Goal: Information Seeking & Learning: Learn about a topic

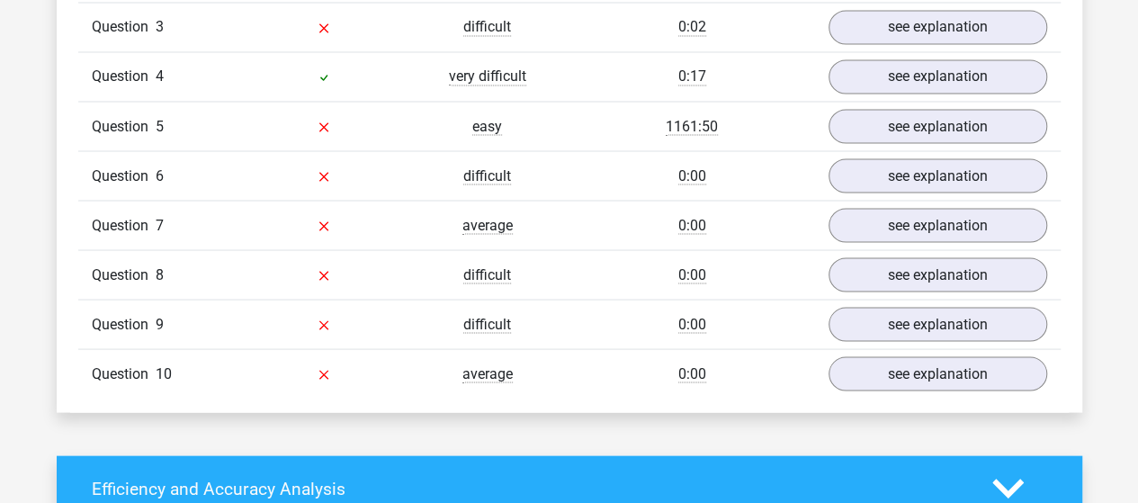
scroll to position [1364, 0]
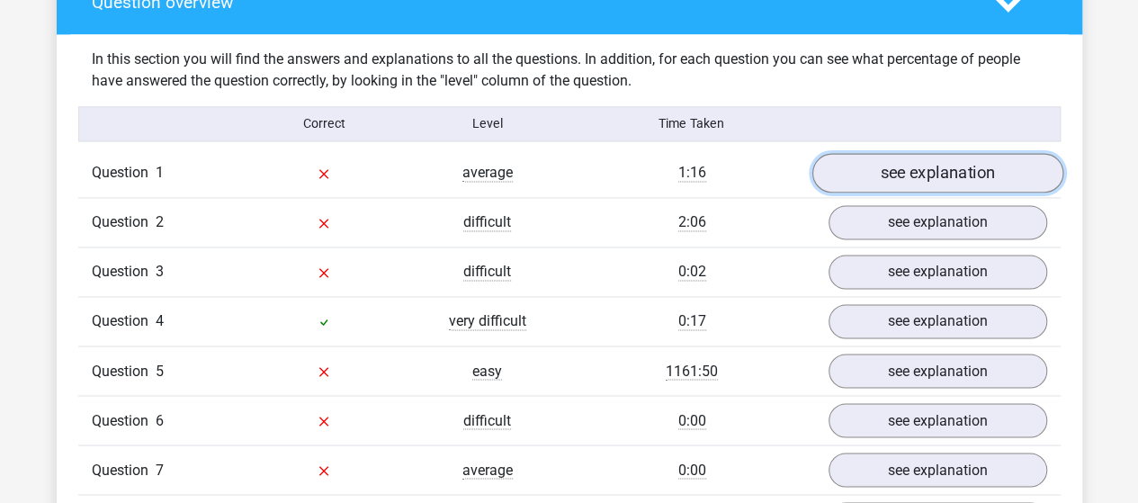
click at [857, 169] on link "see explanation" at bounding box center [937, 173] width 251 height 40
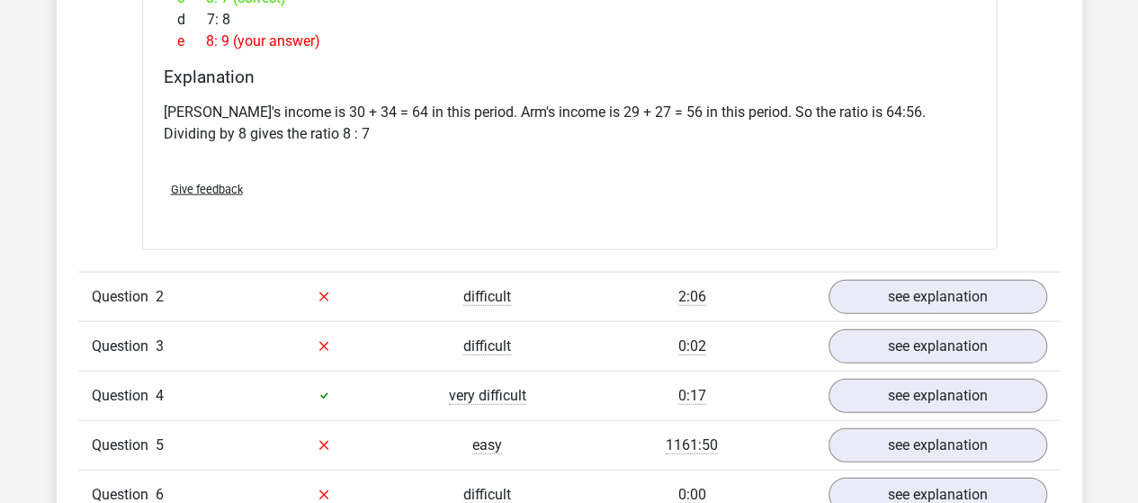
scroll to position [2624, 0]
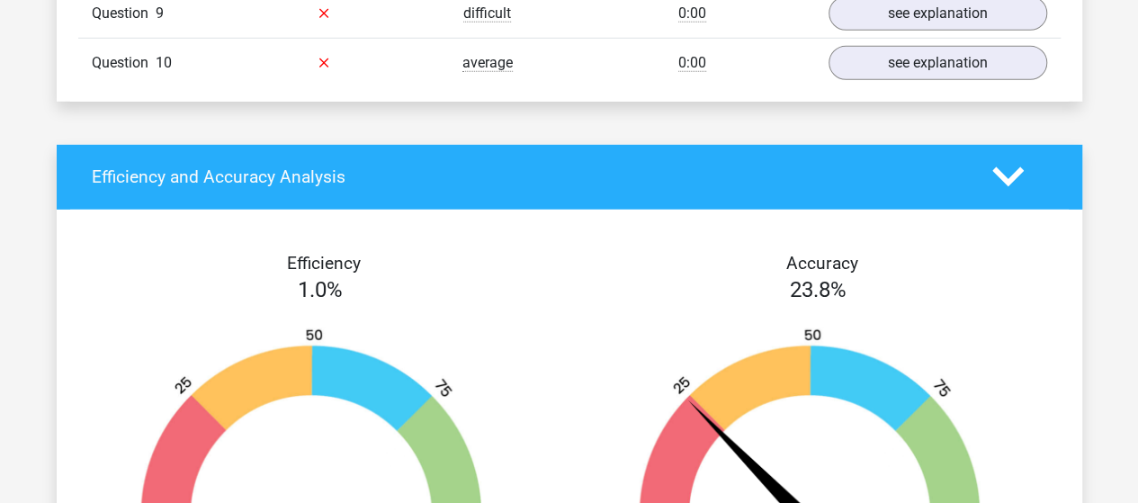
click at [429, 368] on img at bounding box center [320, 431] width 444 height 206
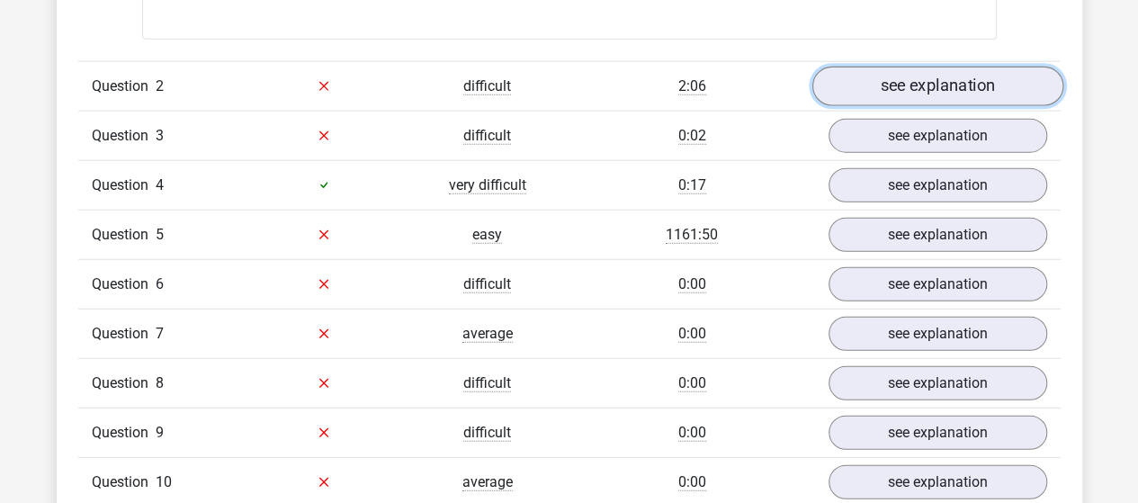
click at [929, 78] on link "see explanation" at bounding box center [937, 87] width 251 height 40
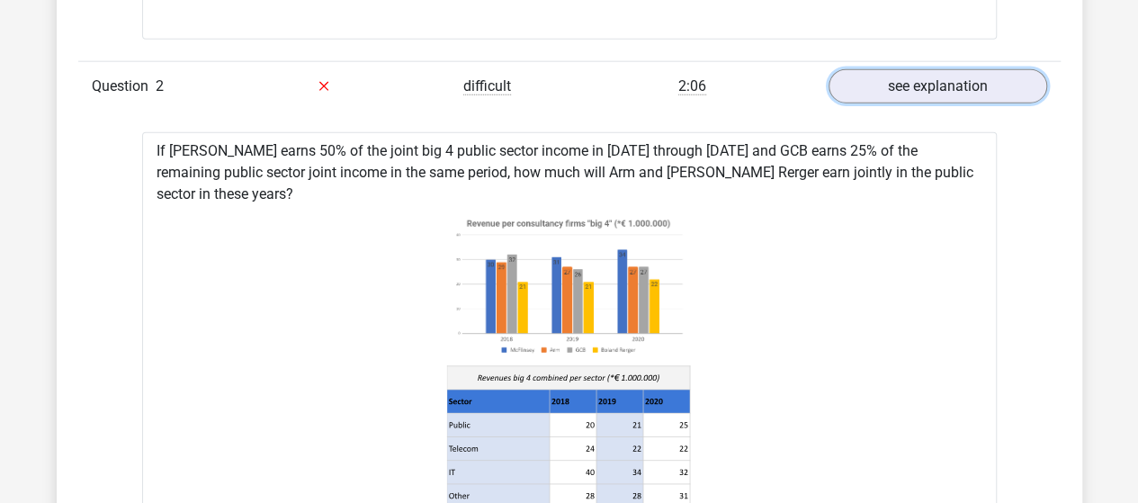
scroll to position [2834, 0]
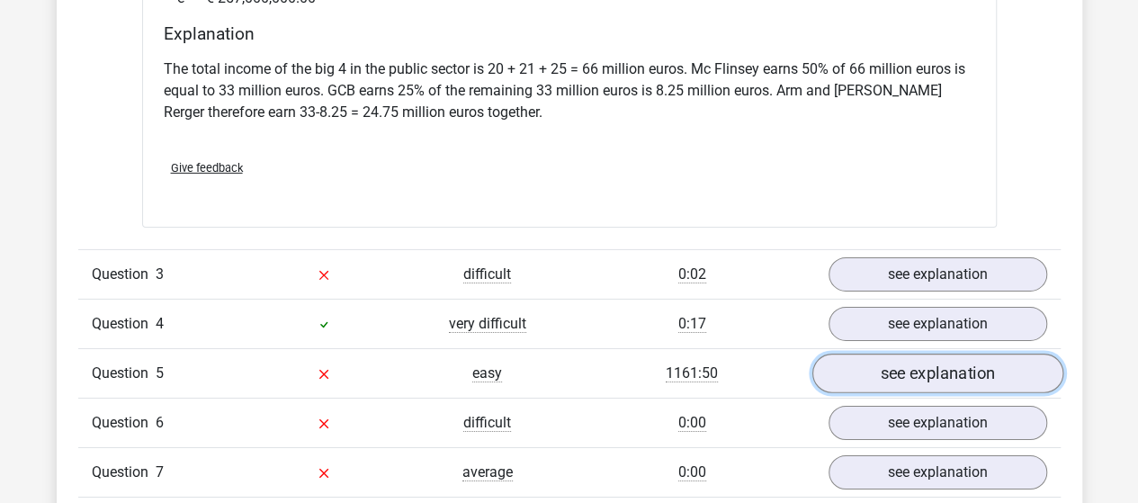
click at [878, 354] on link "see explanation" at bounding box center [937, 374] width 251 height 40
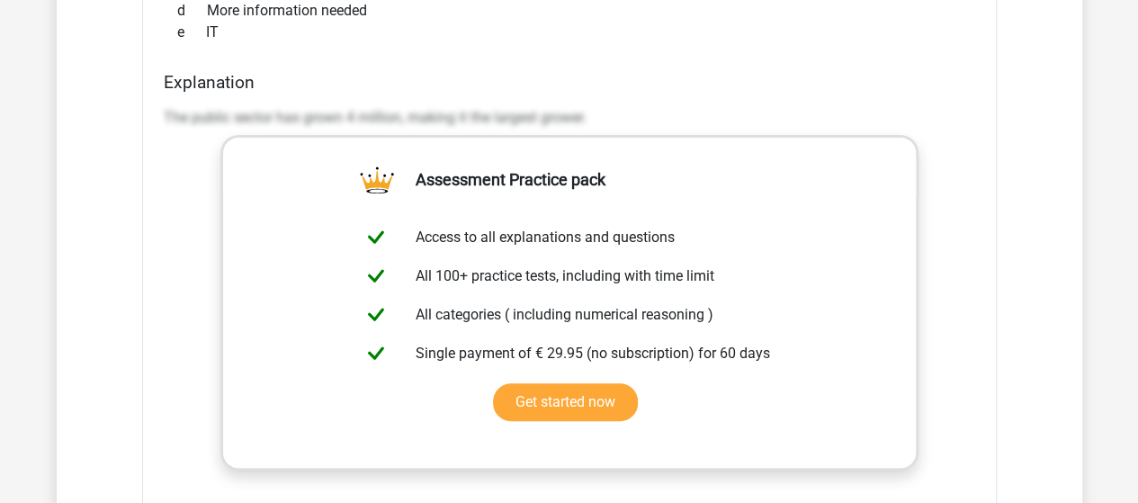
scroll to position [4094, 0]
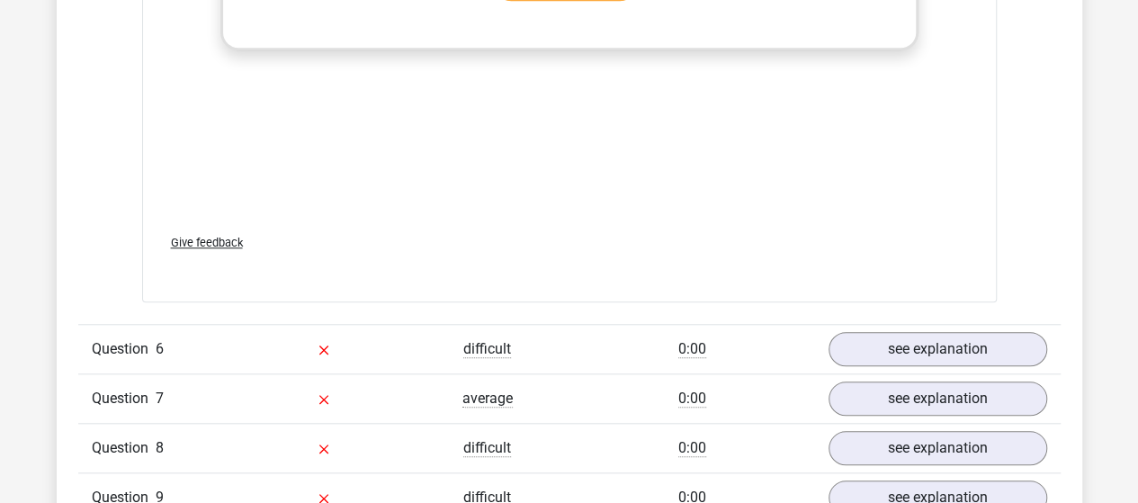
click at [736, 332] on div "Question 6 difficult 0:00 see explanation" at bounding box center [569, 348] width 983 height 49
click at [669, 338] on div "0:00" at bounding box center [693, 349] width 246 height 22
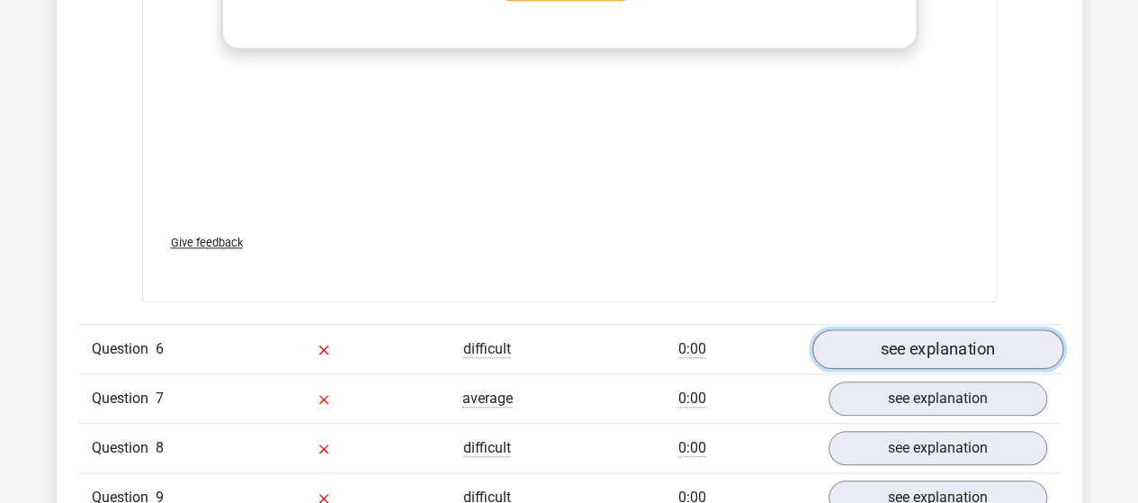
click at [921, 329] on link "see explanation" at bounding box center [937, 349] width 251 height 40
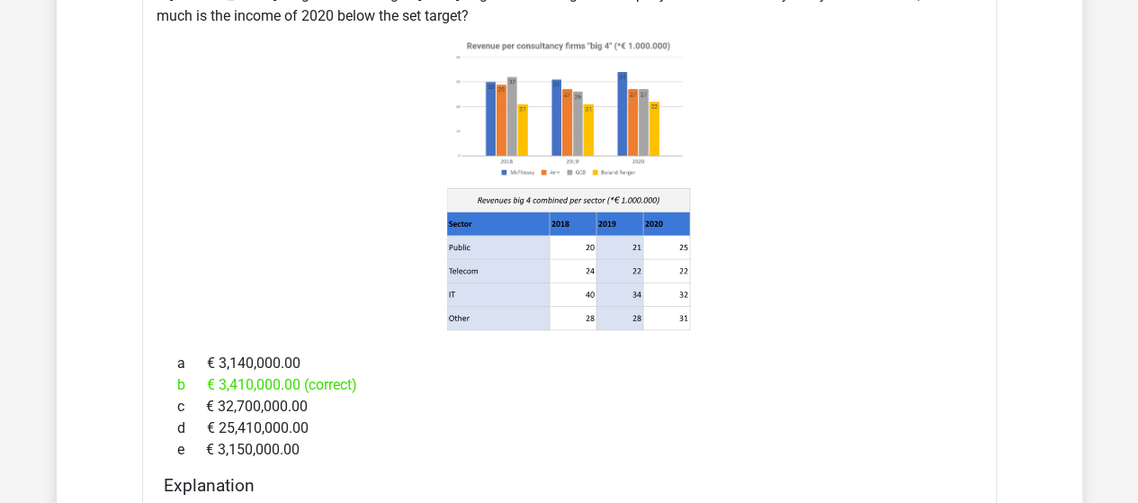
scroll to position [4933, 0]
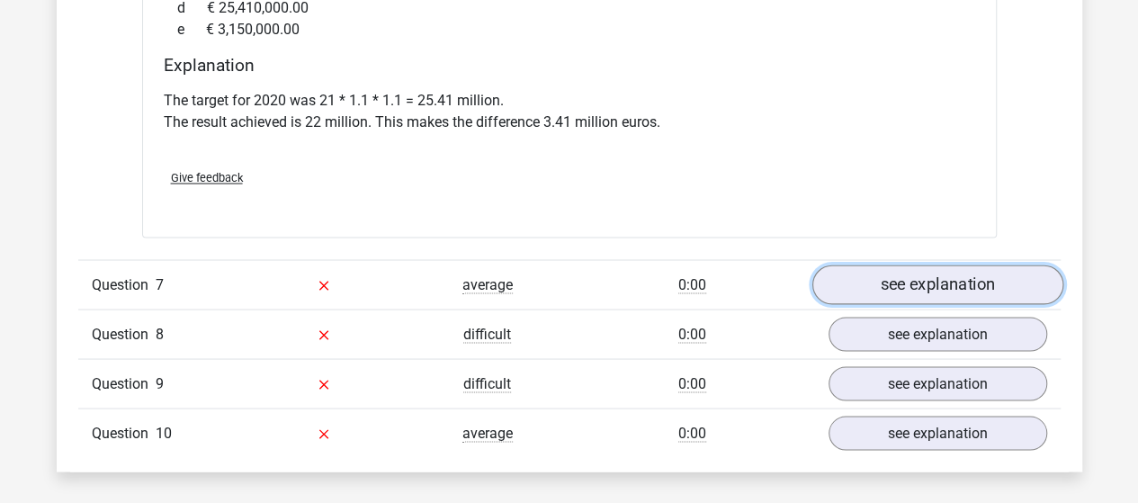
click at [933, 265] on link "see explanation" at bounding box center [937, 285] width 251 height 40
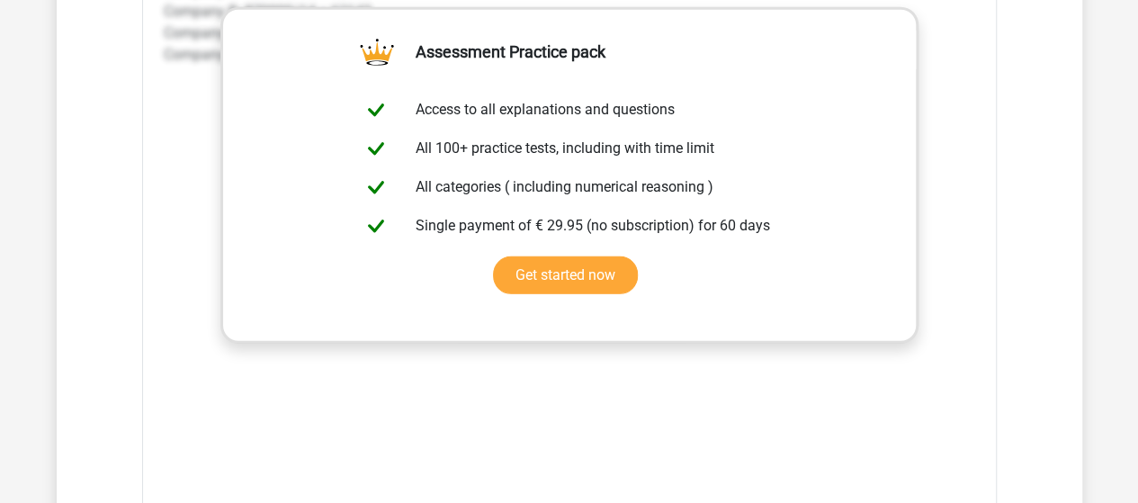
scroll to position [6193, 0]
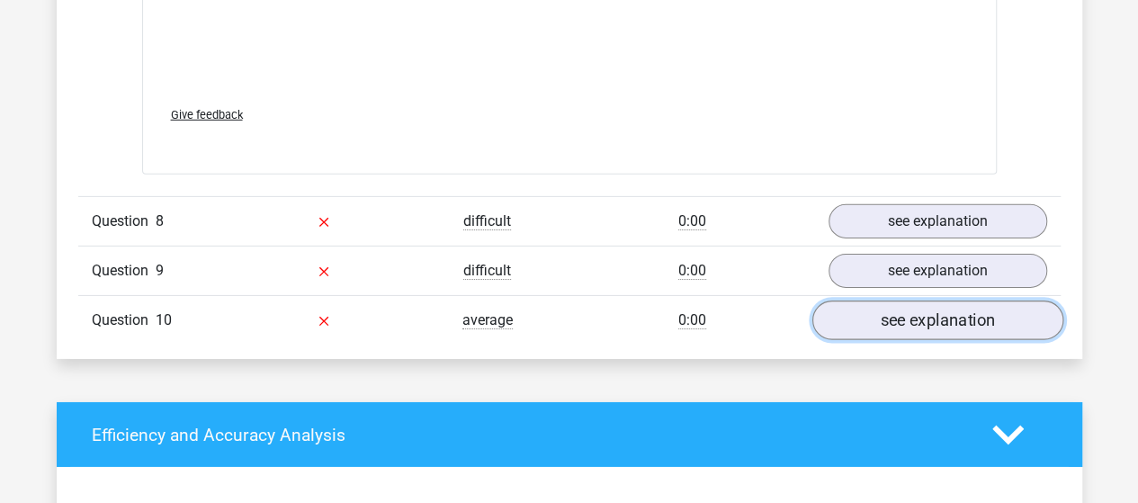
click at [928, 301] on link "see explanation" at bounding box center [937, 321] width 251 height 40
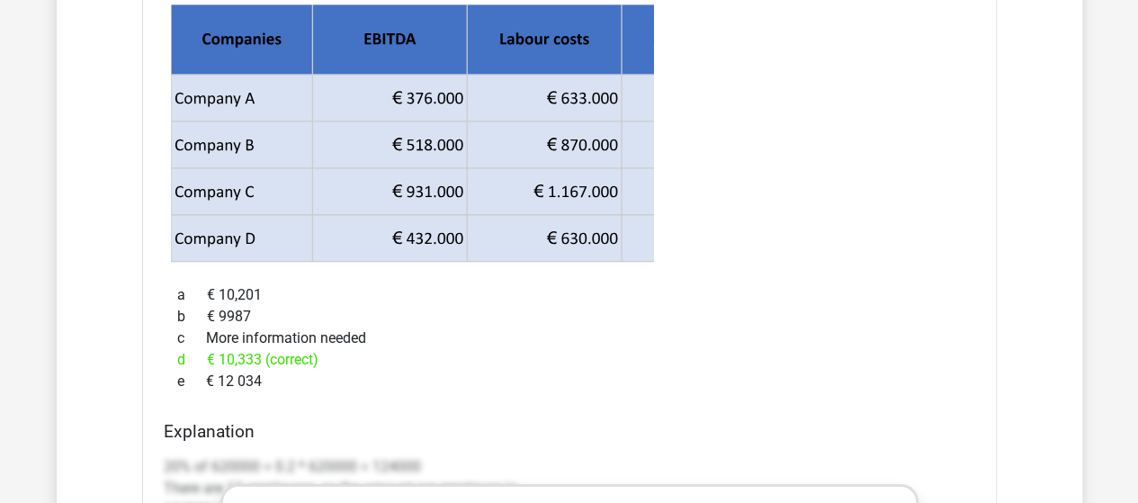
scroll to position [6403, 0]
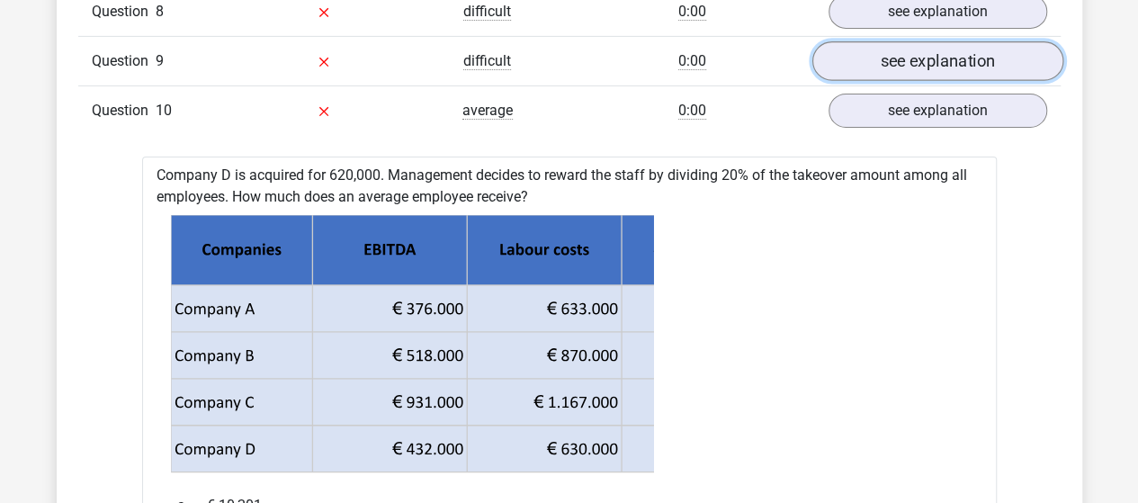
click at [971, 41] on link "see explanation" at bounding box center [937, 61] width 251 height 40
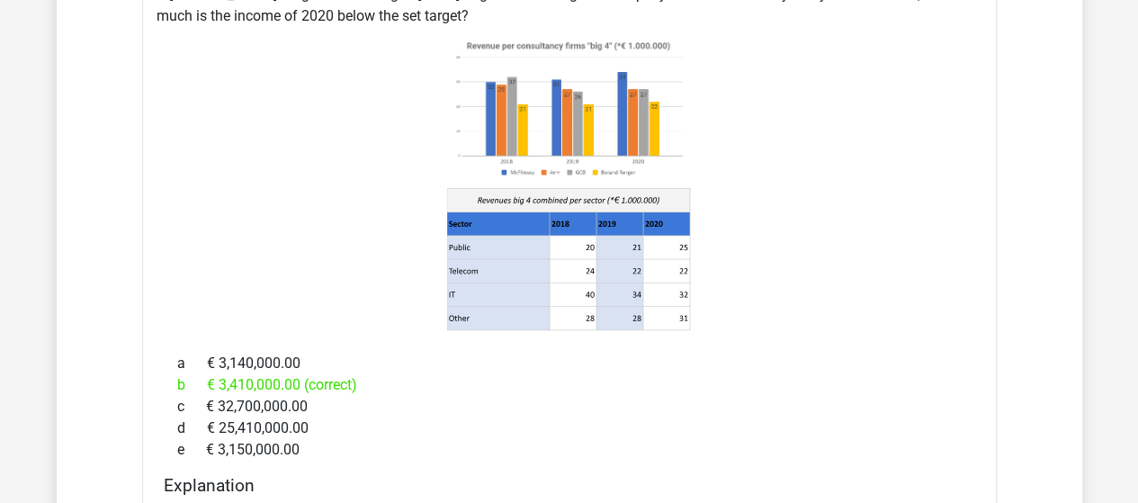
scroll to position [4724, 0]
